Goal: Task Accomplishment & Management: Use online tool/utility

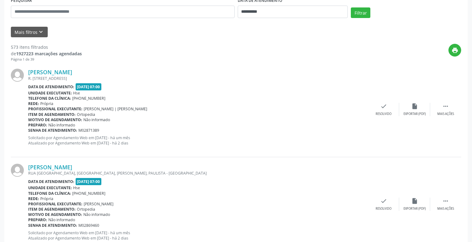
scroll to position [62, 0]
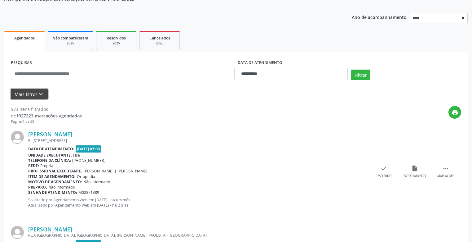
click at [31, 94] on button "Mais filtros keyboard_arrow_down" at bounding box center [29, 94] width 37 height 11
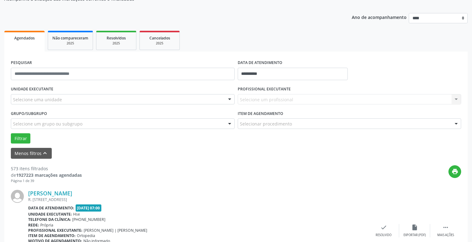
click at [260, 100] on div "Selecione um profissional Nenhum resultado encontrado para: " " Não há nenhuma …" at bounding box center [350, 99] width 224 height 11
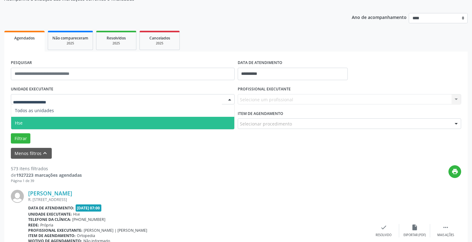
click at [27, 123] on span "Hse" at bounding box center [122, 123] width 223 height 12
click at [28, 123] on div "UNIDADE EXECUTANTE Todos as unidades Hse Nenhum resultado encontrado para: " " …" at bounding box center [236, 113] width 454 height 59
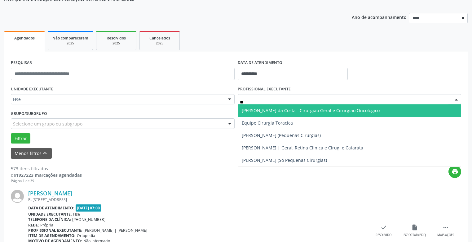
type input "*"
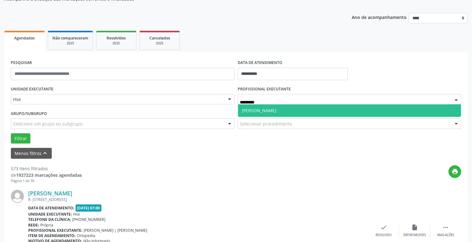
type input "**********"
click at [250, 110] on span "[PERSON_NAME]" at bounding box center [259, 110] width 35 height 6
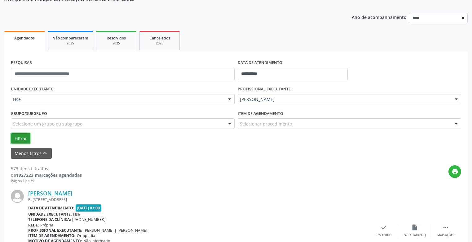
click at [19, 140] on button "Filtrar" at bounding box center [21, 138] width 20 height 11
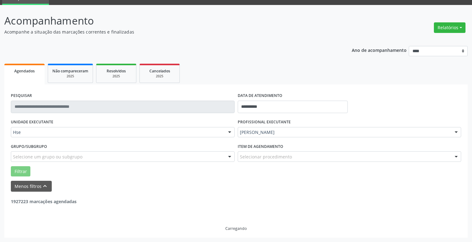
click at [19, 140] on div "UNIDADE EXECUTANTE Hse Todos as unidades Hse Nenhum resultado encontrado para: …" at bounding box center [122, 129] width 227 height 24
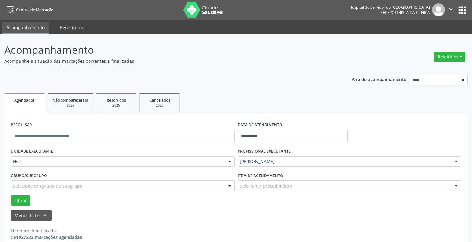
scroll to position [9, 0]
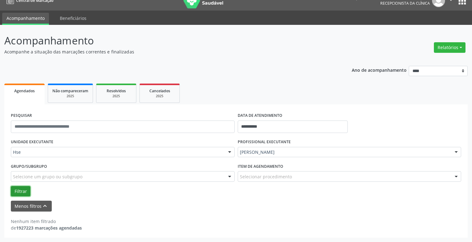
click at [19, 191] on button "Filtrar" at bounding box center [21, 191] width 20 height 11
click at [33, 204] on button "Menos filtros keyboard_arrow_up" at bounding box center [31, 205] width 41 height 11
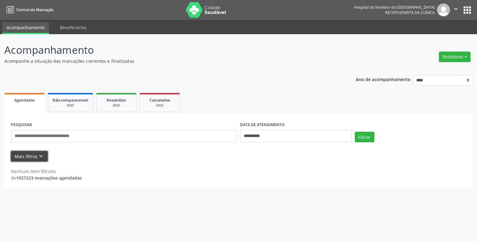
click at [28, 157] on button "Mais filtros keyboard_arrow_down" at bounding box center [29, 156] width 37 height 11
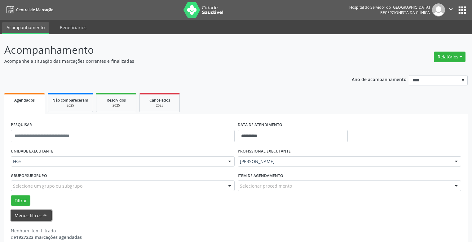
scroll to position [9, 0]
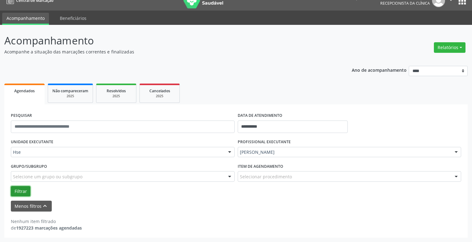
click at [22, 190] on button "Filtrar" at bounding box center [21, 191] width 20 height 11
click at [22, 189] on button "Filtrar" at bounding box center [21, 191] width 20 height 11
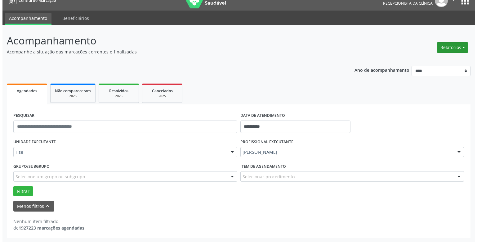
scroll to position [0, 0]
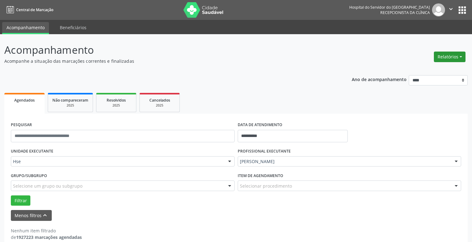
click at [458, 56] on button "Relatórios" at bounding box center [450, 56] width 32 height 11
click at [456, 66] on link "Agendamentos" at bounding box center [432, 70] width 67 height 9
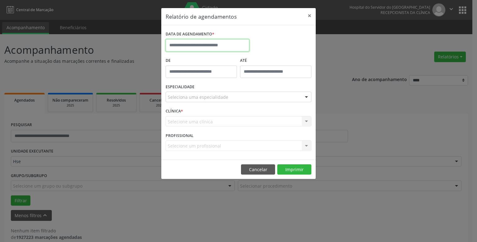
click at [236, 47] on input "text" at bounding box center [208, 45] width 84 height 12
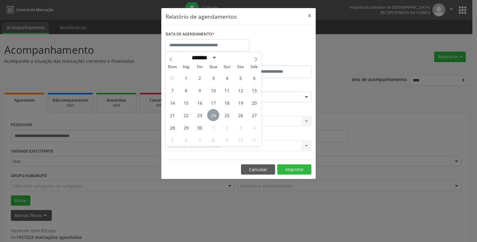
click at [213, 116] on span "24" at bounding box center [213, 115] width 12 height 12
type input "**********"
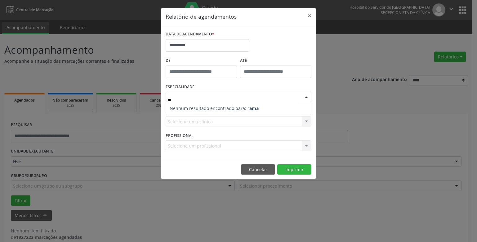
type input "*"
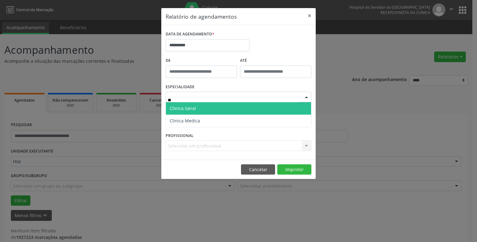
type input "***"
click at [239, 110] on span "Clinica Geral" at bounding box center [238, 108] width 145 height 12
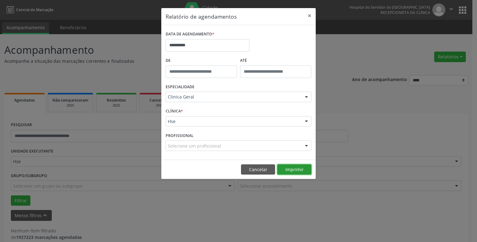
click at [291, 169] on button "Imprimir" at bounding box center [294, 169] width 34 height 11
click at [261, 169] on button "Cancelar" at bounding box center [258, 169] width 34 height 11
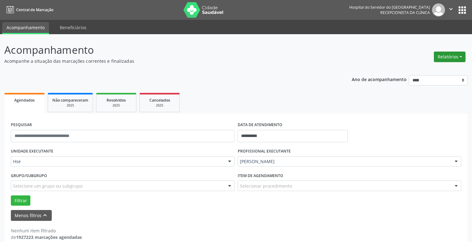
click at [448, 56] on button "Relatórios" at bounding box center [450, 56] width 32 height 11
click at [408, 71] on link "Agendamentos" at bounding box center [432, 70] width 67 height 9
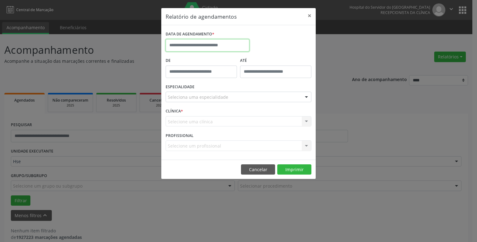
click at [220, 49] on input "text" at bounding box center [208, 45] width 84 height 12
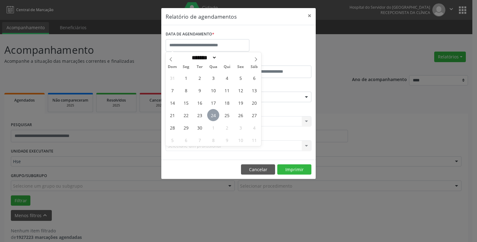
click at [214, 113] on span "24" at bounding box center [213, 115] width 12 height 12
type input "**********"
click at [214, 114] on span "24" at bounding box center [213, 115] width 12 height 12
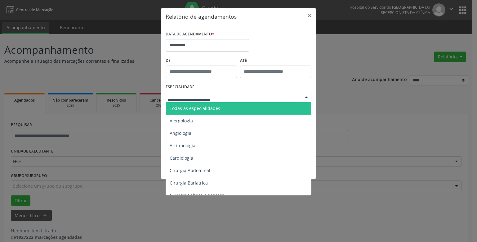
click at [210, 107] on span "Todas as especialidades" at bounding box center [195, 108] width 51 height 6
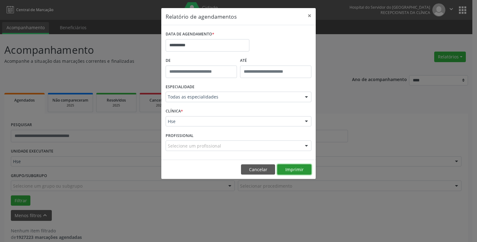
click at [290, 170] on button "Imprimir" at bounding box center [294, 169] width 34 height 11
